Goal: Task Accomplishment & Management: Manage account settings

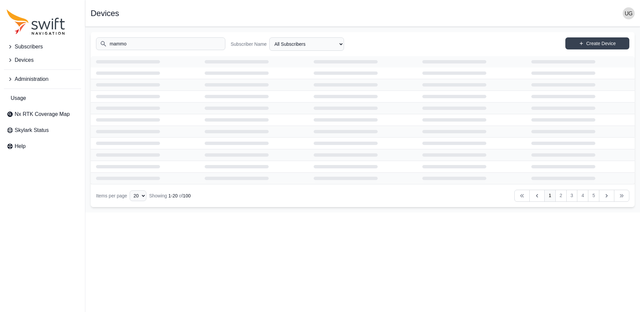
click at [11, 46] on icon "Sidenav" at bounding box center [10, 46] width 7 height 7
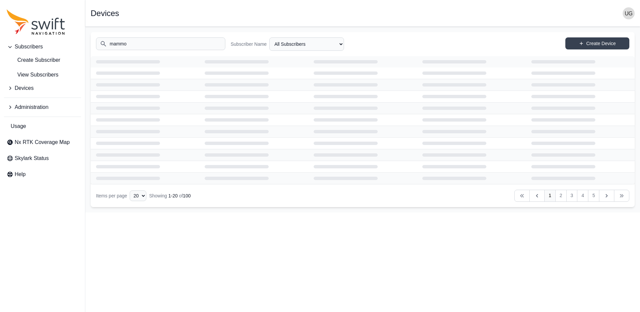
drag, startPoint x: 11, startPoint y: 46, endPoint x: 17, endPoint y: 45, distance: 6.2
click at [11, 46] on icon "Sidenav" at bounding box center [9, 47] width 3 height 2
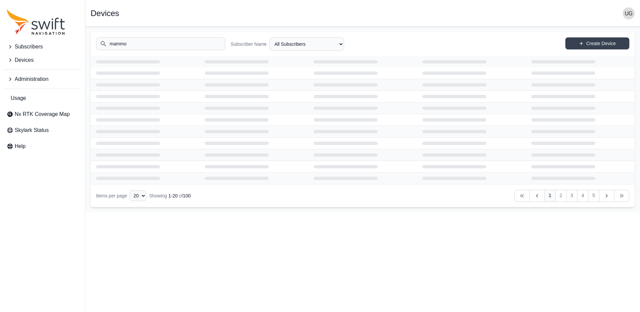
click at [632, 14] on img "button" at bounding box center [629, 13] width 12 height 12
click at [596, 81] on link "Sign out" at bounding box center [603, 81] width 75 height 12
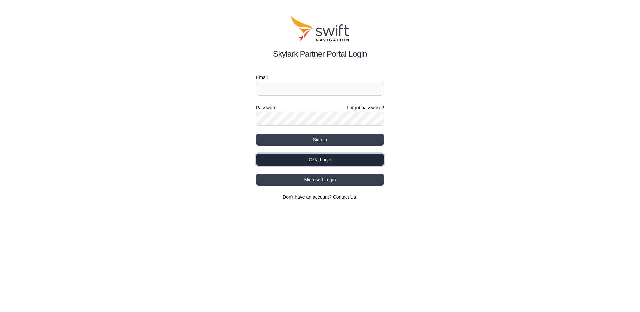
click at [332, 159] on button "Okta Login" at bounding box center [320, 159] width 128 height 12
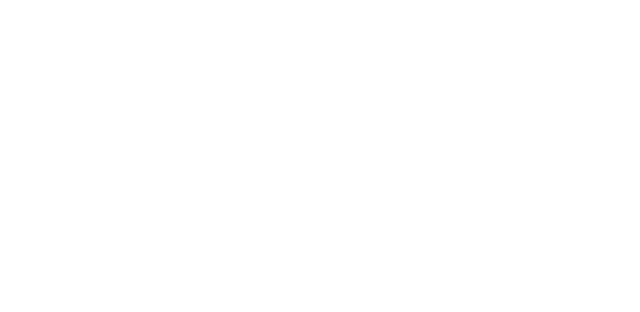
select select
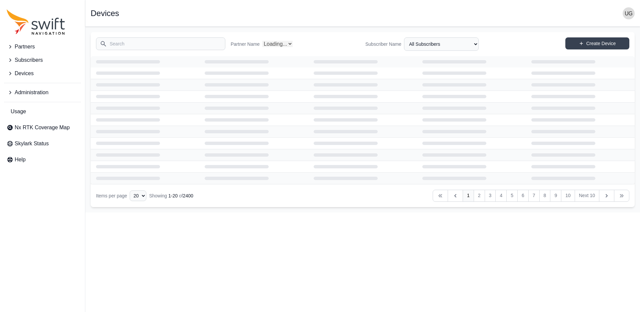
select select "Partner Name"
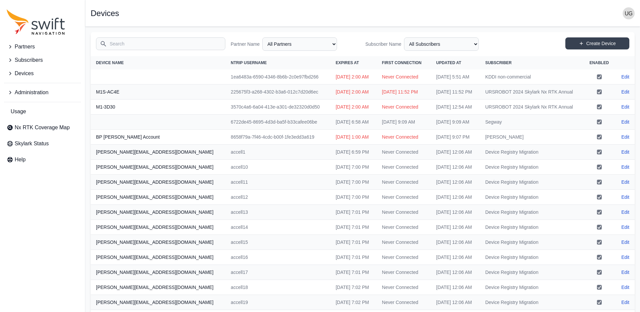
click at [12, 45] on icon "Sidenav" at bounding box center [10, 46] width 7 height 7
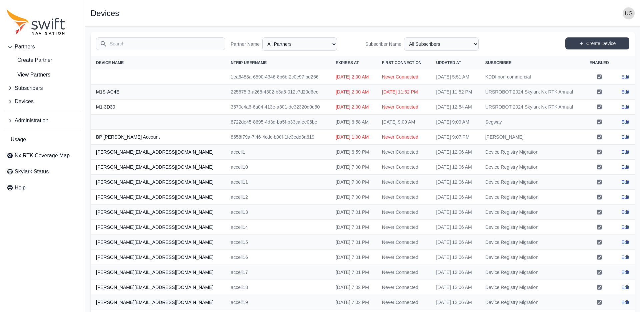
click at [10, 86] on icon "Sidenav" at bounding box center [10, 88] width 7 height 7
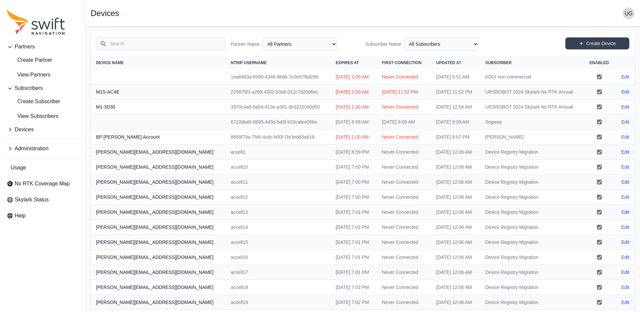
click at [11, 127] on icon "Sidenav" at bounding box center [10, 129] width 7 height 7
